Goal: Task Accomplishment & Management: Use online tool/utility

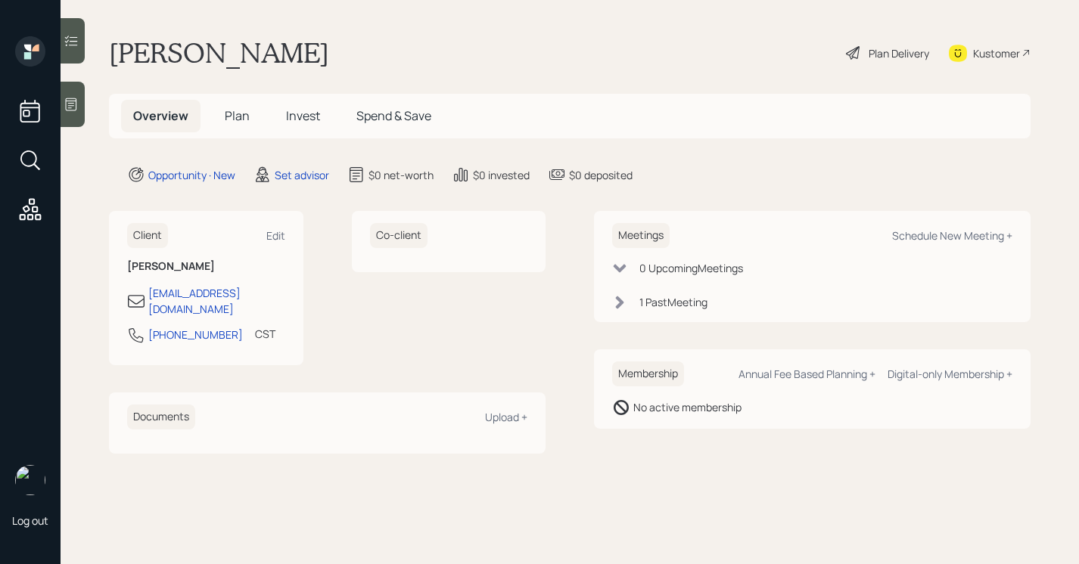
click at [79, 106] on div at bounding box center [73, 104] width 24 height 45
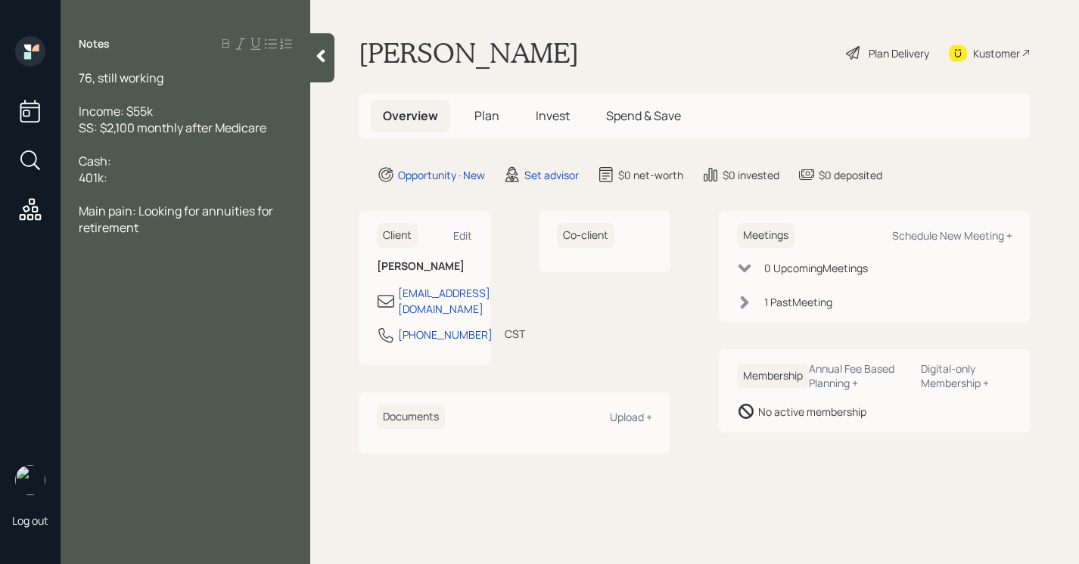
click at [325, 67] on div at bounding box center [322, 57] width 24 height 49
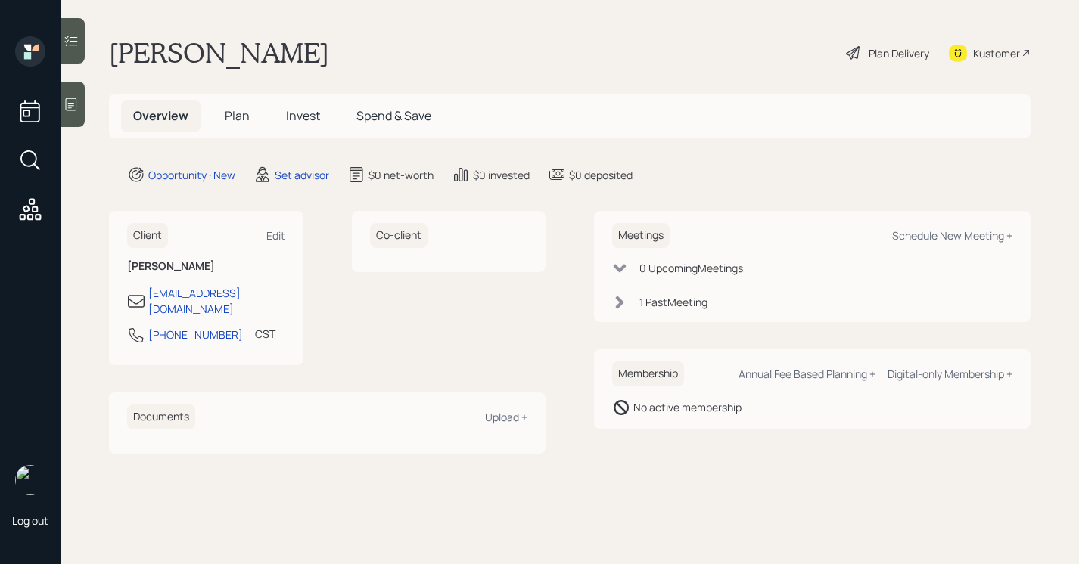
click at [79, 111] on div at bounding box center [73, 104] width 24 height 45
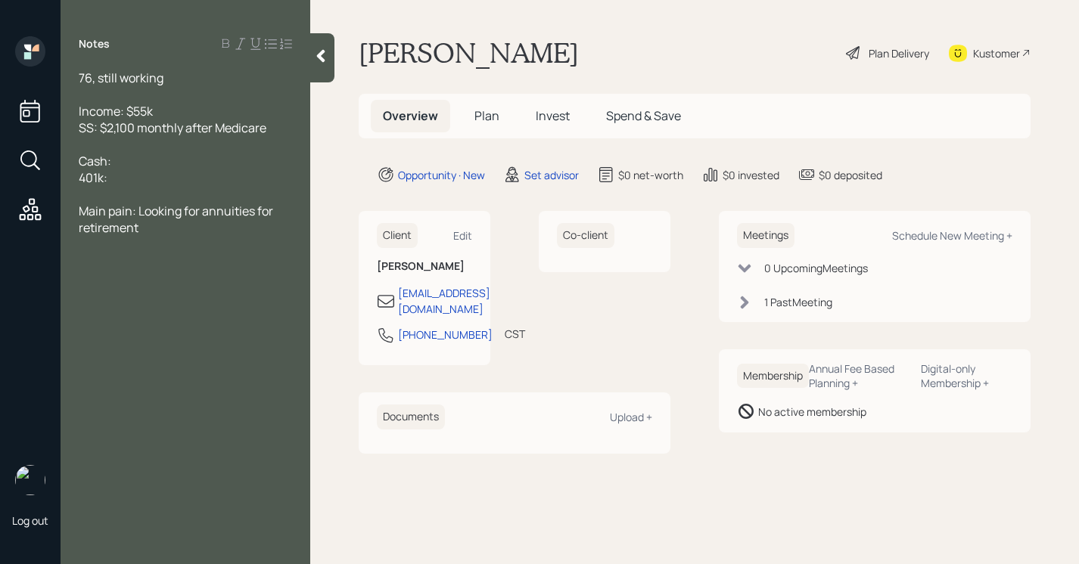
click at [140, 179] on div "Cash: 401k:" at bounding box center [185, 169] width 213 height 33
click at [134, 166] on div "Cash: 401k:" at bounding box center [185, 169] width 213 height 33
click at [179, 151] on div at bounding box center [185, 144] width 213 height 17
click at [162, 164] on div "Cash: 401k:" at bounding box center [185, 169] width 213 height 33
click at [312, 61] on div at bounding box center [322, 57] width 24 height 49
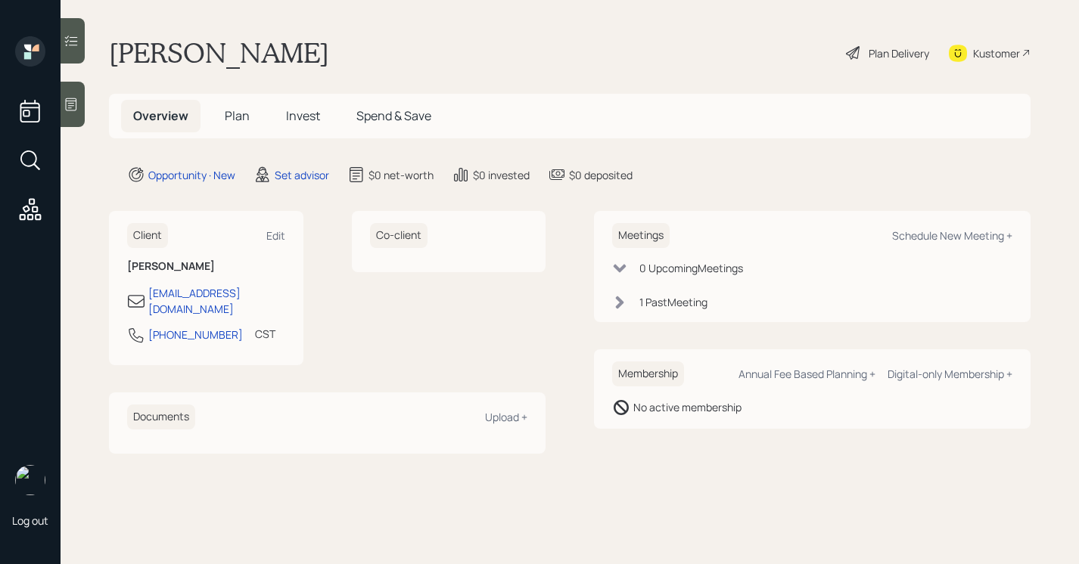
click at [77, 108] on icon at bounding box center [71, 104] width 15 height 15
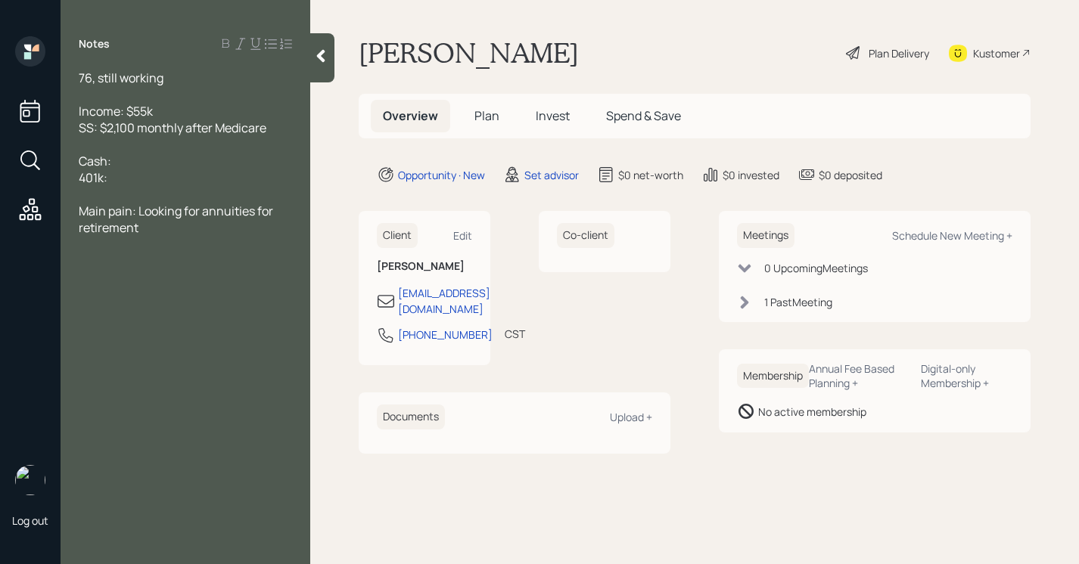
click at [303, 59] on div "Notes 76, still working Income: $55k SS: $2,100 monthly after Medicare Cash: 40…" at bounding box center [186, 291] width 250 height 510
click at [325, 61] on icon at bounding box center [320, 55] width 15 height 15
